Goal: Information Seeking & Learning: Learn about a topic

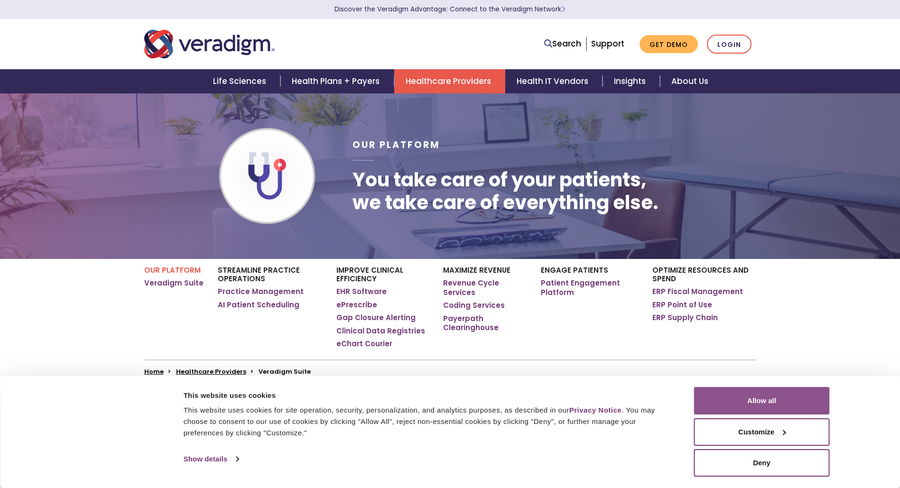
click at [772, 401] on button "Allow all" at bounding box center [762, 401] width 136 height 28
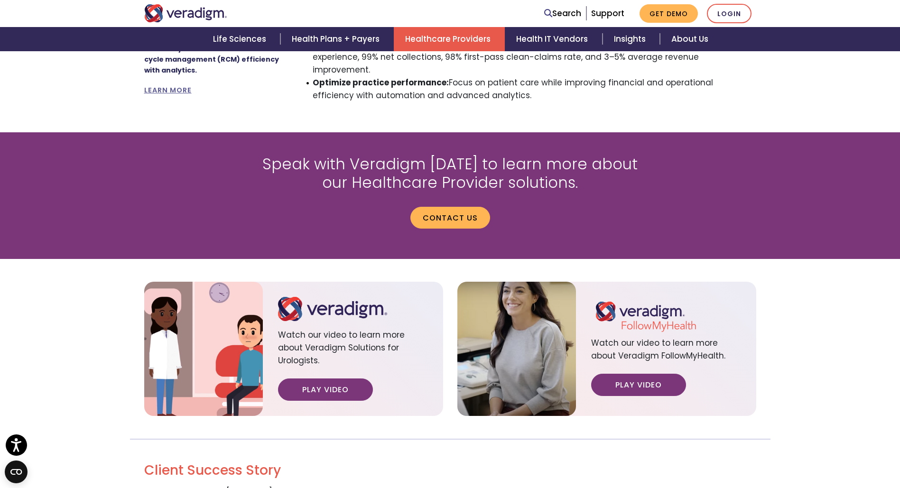
scroll to position [854, 0]
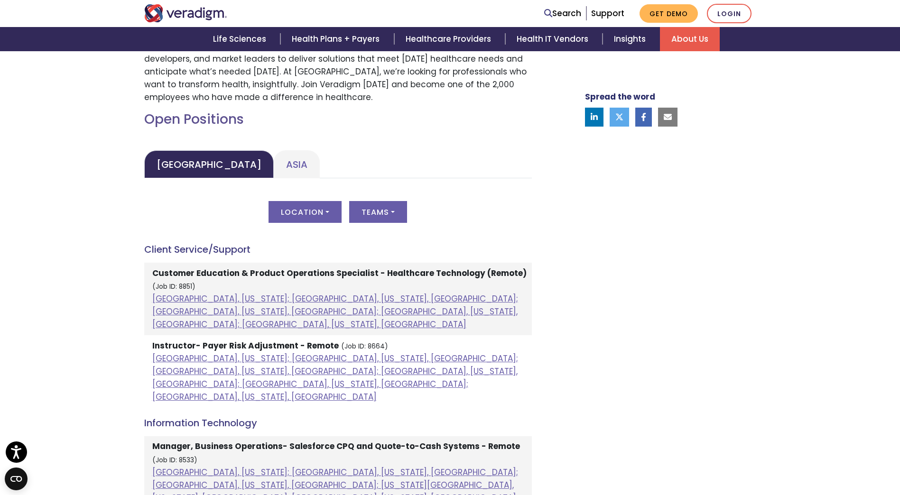
scroll to position [380, 0]
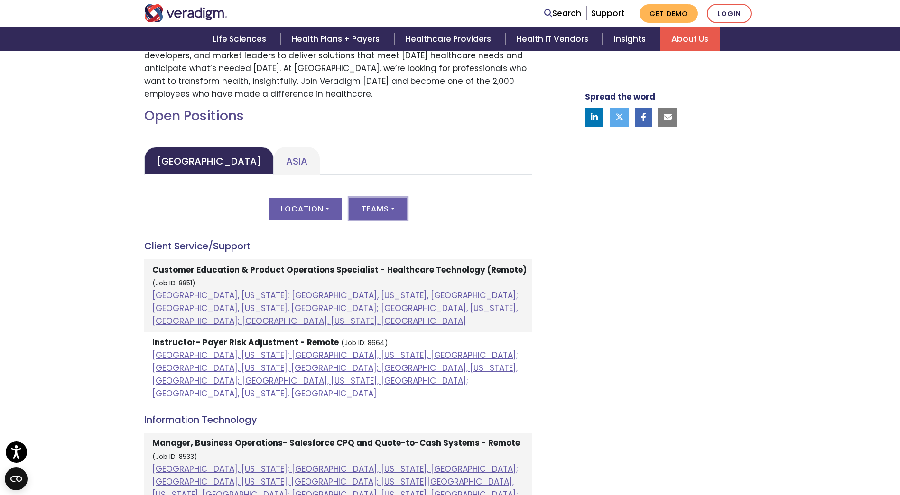
click at [370, 207] on button "Teams" at bounding box center [378, 209] width 58 height 22
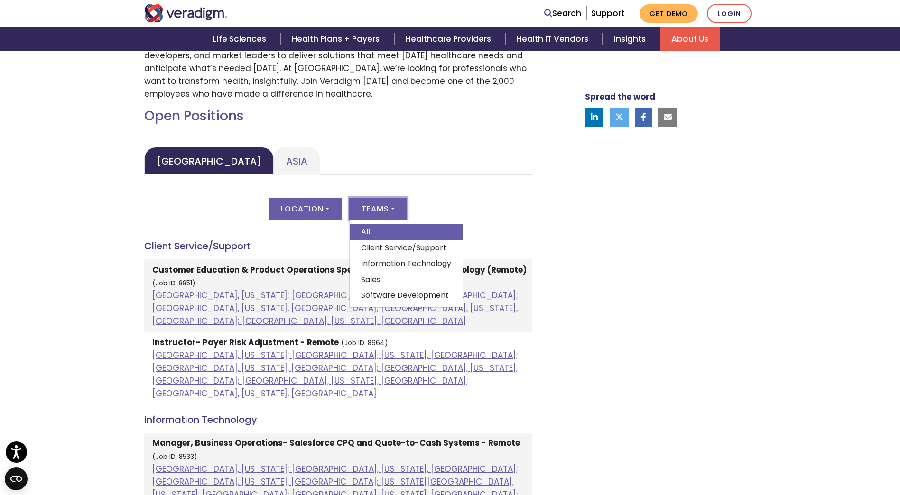
click at [370, 207] on button "Teams" at bounding box center [378, 209] width 58 height 22
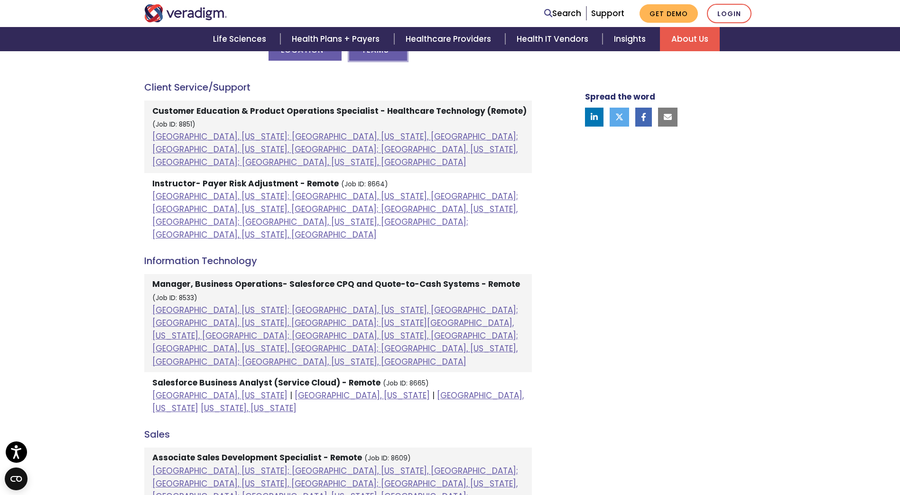
scroll to position [522, 0]
